Goal: Navigation & Orientation: Find specific page/section

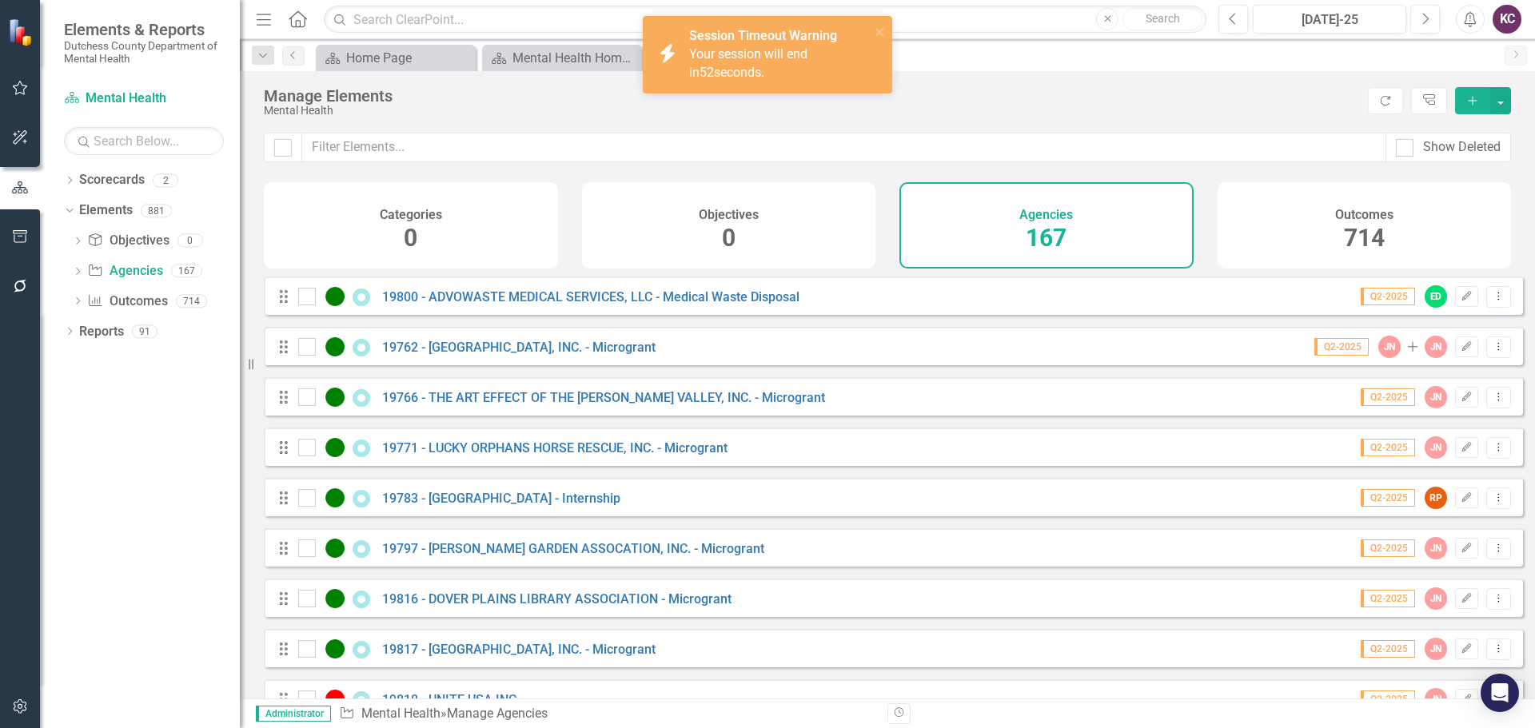
click at [1097, 95] on div "Manage Elements" at bounding box center [812, 96] width 1096 height 18
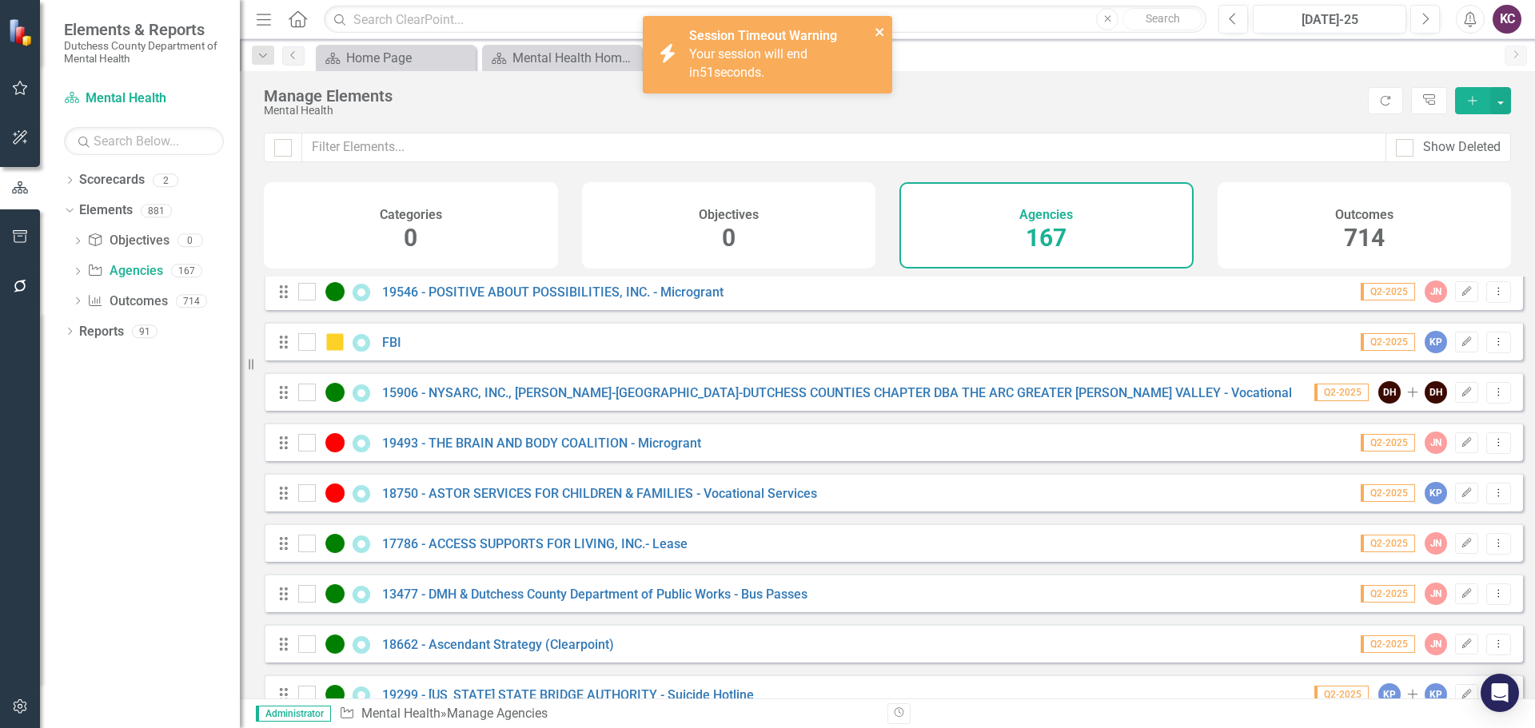
click at [875, 34] on icon "close" at bounding box center [879, 32] width 11 height 13
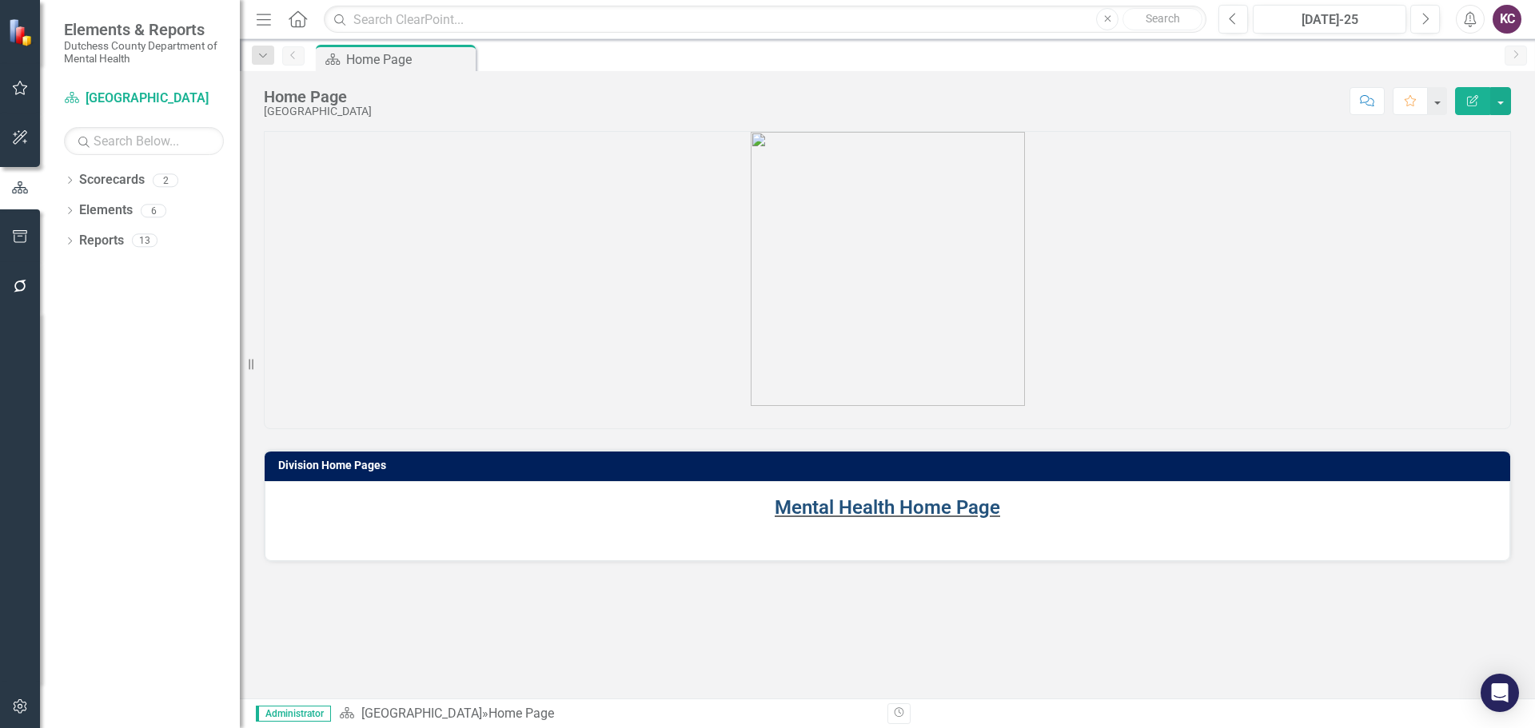
click at [841, 504] on link "Mental Health Home Page" at bounding box center [886, 507] width 225 height 22
